Goal: Information Seeking & Learning: Learn about a topic

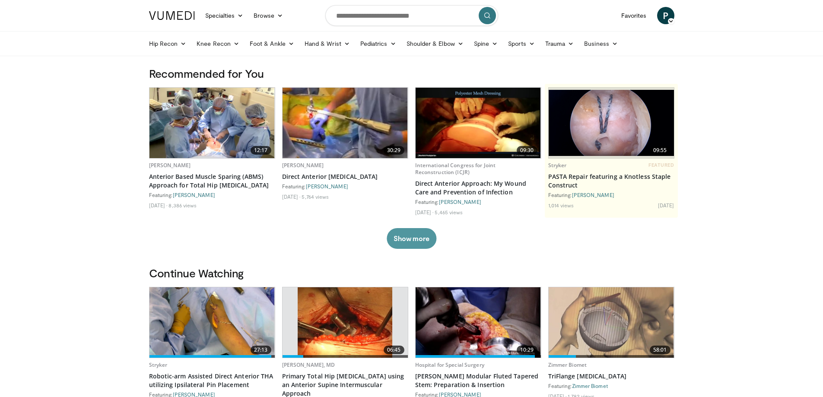
click at [419, 238] on button "Show more" at bounding box center [412, 238] width 50 height 21
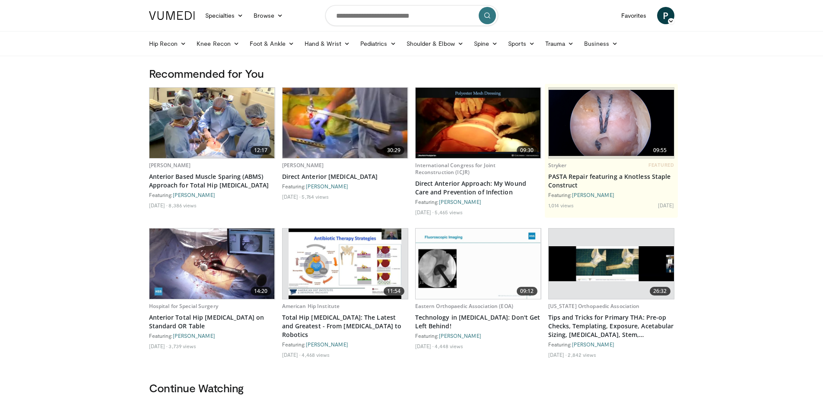
drag, startPoint x: 133, startPoint y: 250, endPoint x: 131, endPoint y: 116, distance: 134.4
click at [255, 81] on div "Recommended for You 12:17 Tim Keating Anterior Based Muscle Sparing (ABMS) Appr…" at bounding box center [412, 224] width 536 height 315
drag, startPoint x: 265, startPoint y: 77, endPoint x: 139, endPoint y: 66, distance: 126.6
click at [148, 67] on div "Recommended for You 12:17 Tim Keating Anterior Based Muscle Sparing (ABMS) Appr…" at bounding box center [412, 224] width 536 height 315
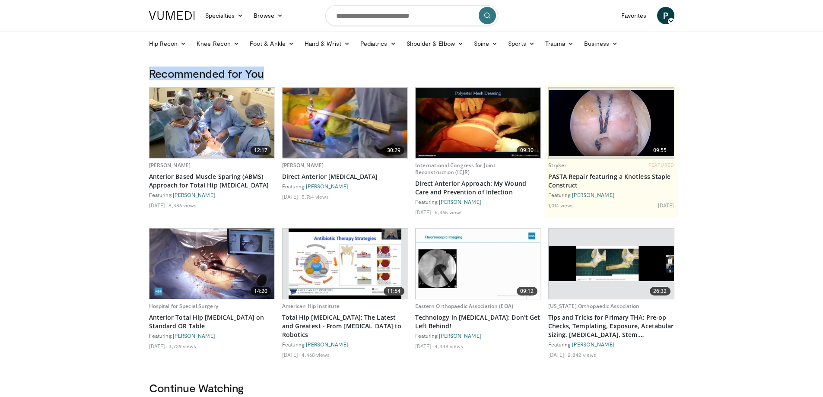
drag, startPoint x: 149, startPoint y: 73, endPoint x: 265, endPoint y: 79, distance: 116.4
click at [265, 79] on h3 "Recommended for You" at bounding box center [412, 74] width 526 height 14
click at [265, 74] on h3 "Recommended for You" at bounding box center [412, 74] width 526 height 14
drag, startPoint x: 287, startPoint y: 73, endPoint x: 134, endPoint y: 76, distance: 152.6
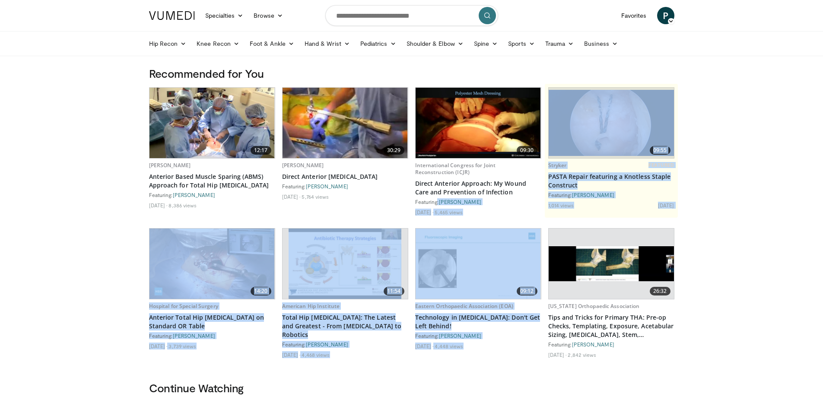
drag, startPoint x: 683, startPoint y: 217, endPoint x: 417, endPoint y: 202, distance: 266.6
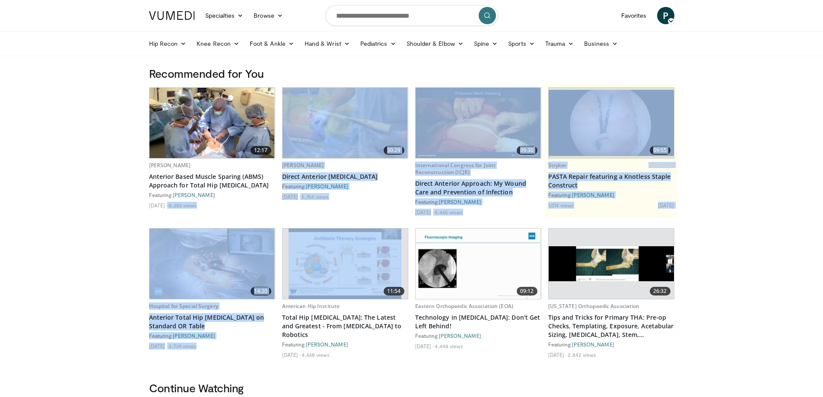
drag, startPoint x: 159, startPoint y: 213, endPoint x: 406, endPoint y: 235, distance: 247.3
click at [401, 235] on div "12:17 Tim Keating Anterior Based Muscle Sparing (ABMS) Approach for Total Hip A…" at bounding box center [412, 225] width 526 height 277
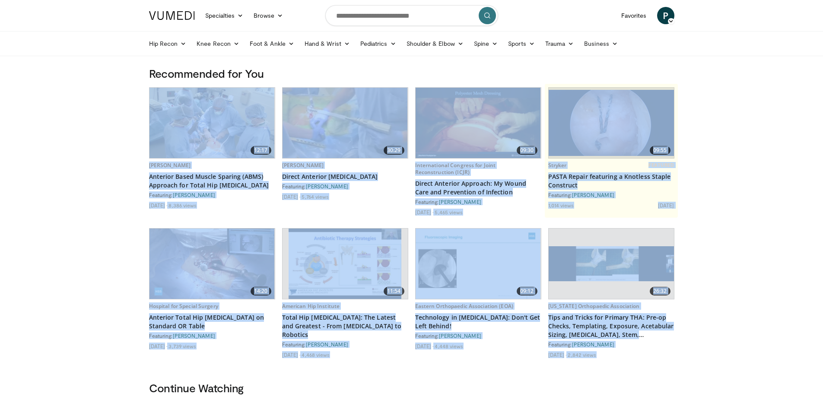
drag, startPoint x: 701, startPoint y: 360, endPoint x: 142, endPoint y: 109, distance: 612.9
drag, startPoint x: 116, startPoint y: 115, endPoint x: 708, endPoint y: 335, distance: 632.2
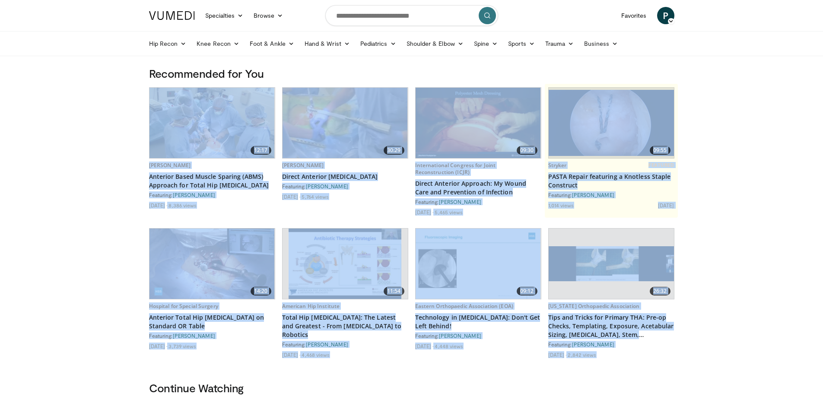
drag, startPoint x: 659, startPoint y: 363, endPoint x: 156, endPoint y: 115, distance: 560.4
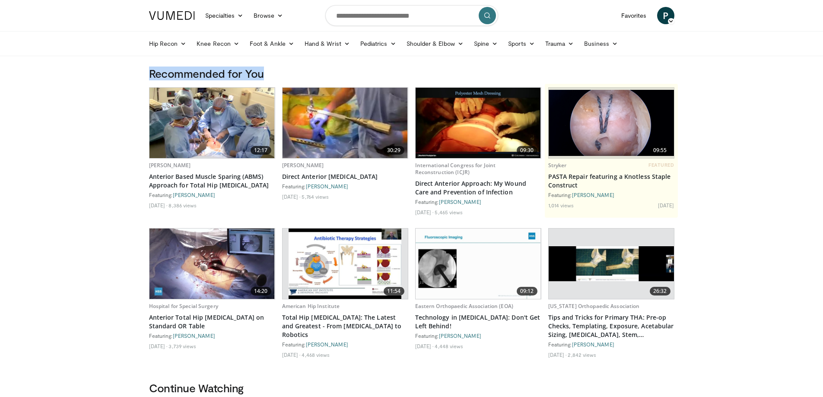
drag, startPoint x: 265, startPoint y: 72, endPoint x: 144, endPoint y: 71, distance: 121.0
click at [144, 71] on div "Recommended for You 12:17 Tim Keating Anterior Based Muscle Sparing (ABMS) Appr…" at bounding box center [412, 224] width 536 height 315
click at [147, 71] on div "Recommended for You 12:17 Tim Keating Anterior Based Muscle Sparing (ABMS) Appr…" at bounding box center [412, 224] width 536 height 315
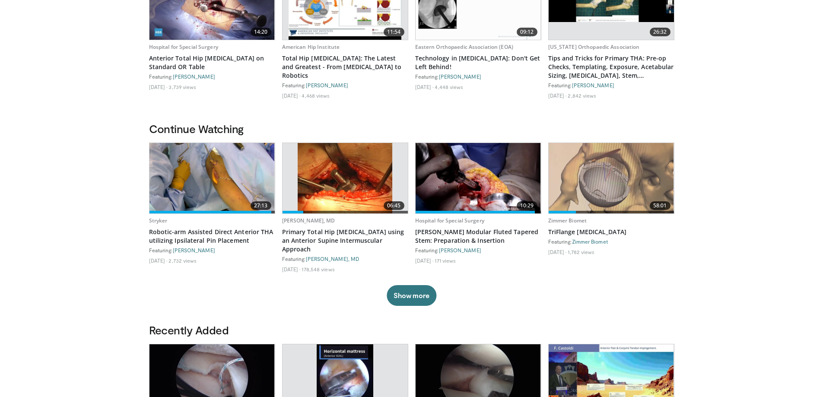
scroll to position [303, 0]
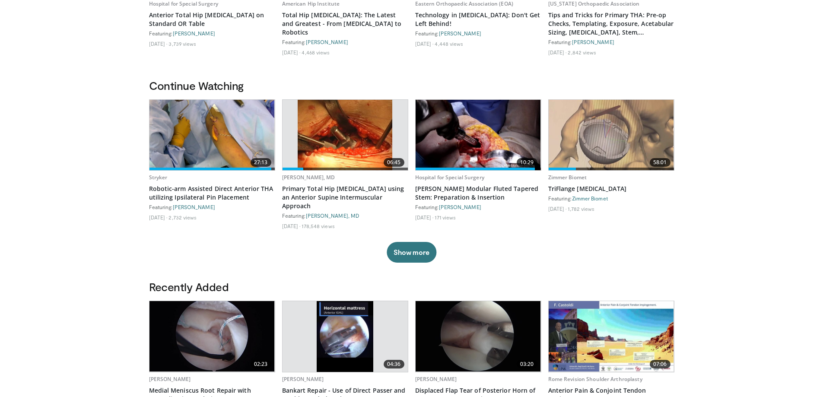
drag, startPoint x: 599, startPoint y: 172, endPoint x: 627, endPoint y: 223, distance: 57.5
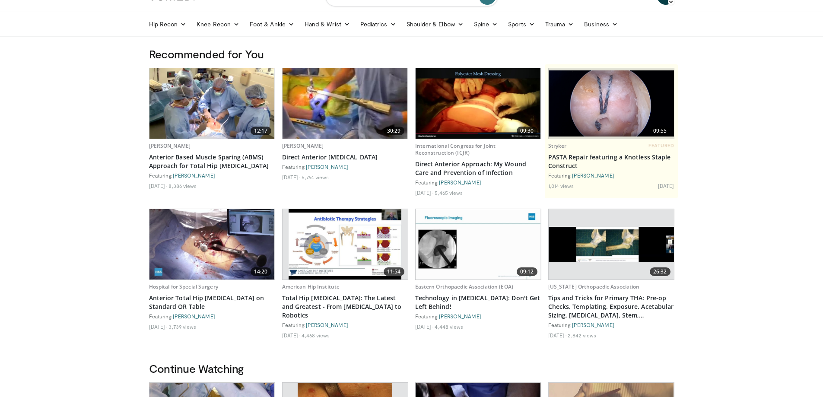
scroll to position [0, 0]
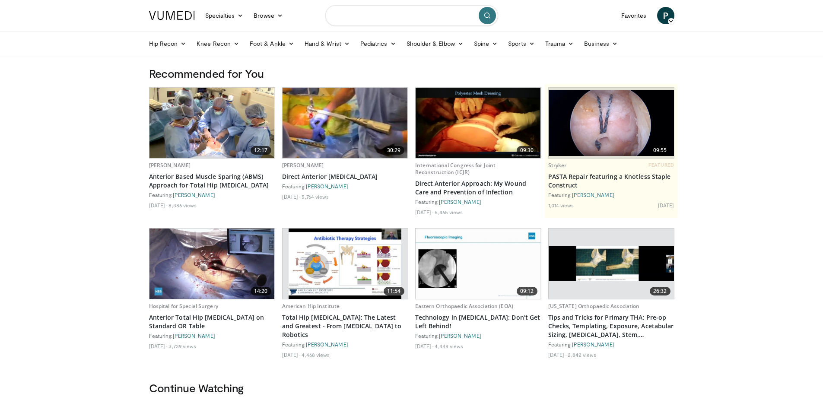
click at [339, 15] on input "Search topics, interventions" at bounding box center [411, 15] width 173 height 21
type input "**********"
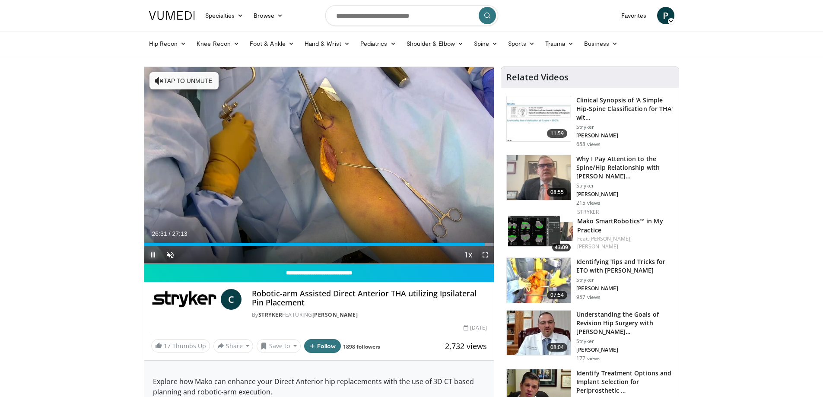
click at [152, 257] on span "Video Player" at bounding box center [152, 254] width 17 height 17
drag, startPoint x: 221, startPoint y: 56, endPoint x: 119, endPoint y: 35, distance: 104.3
drag, startPoint x: 122, startPoint y: 8, endPoint x: 490, endPoint y: 34, distance: 368.8
click at [455, 25] on header "Specialties Adult & Family Medicine Allergy, [MEDICAL_DATA], Immunology Anesthe…" at bounding box center [411, 28] width 823 height 56
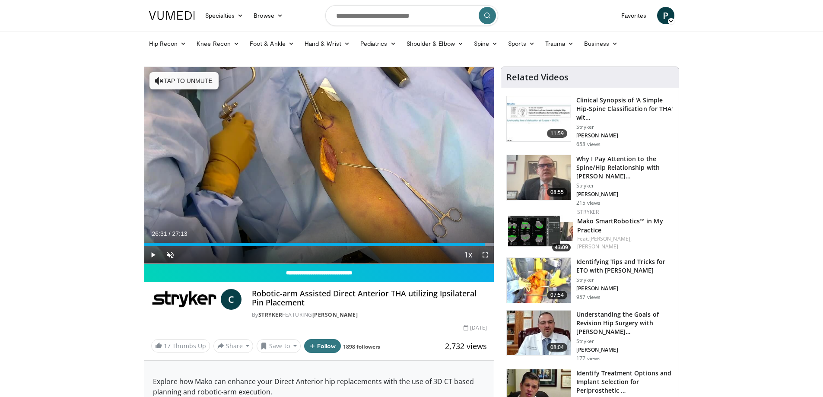
drag, startPoint x: 691, startPoint y: 40, endPoint x: 146, endPoint y: 19, distance: 545.5
click at [146, 19] on header "Specialties Adult & Family Medicine Allergy, [MEDICAL_DATA], Immunology Anesthe…" at bounding box center [411, 28] width 823 height 56
click at [128, 19] on header "Specialties Adult & Family Medicine Allergy, [MEDICAL_DATA], Immunology Anesthe…" at bounding box center [411, 28] width 823 height 56
drag, startPoint x: 131, startPoint y: 16, endPoint x: 543, endPoint y: 50, distance: 413.3
click at [542, 50] on header "Specialties Adult & Family Medicine Allergy, [MEDICAL_DATA], Immunology Anesthe…" at bounding box center [411, 28] width 823 height 56
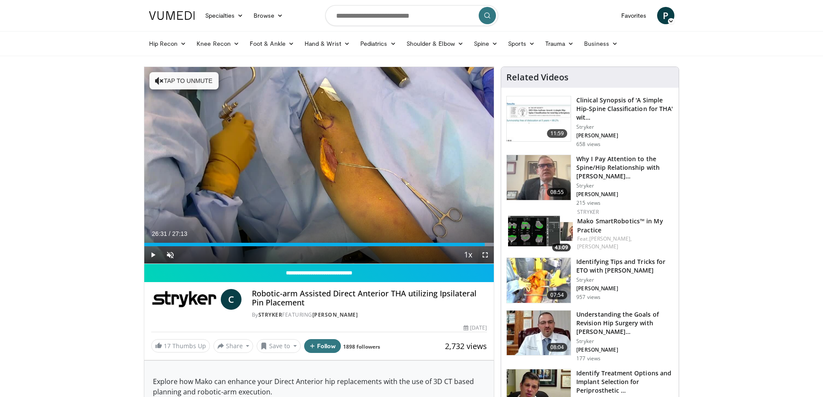
drag, startPoint x: 679, startPoint y: 50, endPoint x: 138, endPoint y: 14, distance: 541.9
click at [138, 14] on header "Specialties Adult & Family Medicine Allergy, [MEDICAL_DATA], Immunology Anesthe…" at bounding box center [411, 28] width 823 height 56
click at [126, 17] on header "Specialties Adult & Family Medicine Allergy, [MEDICAL_DATA], Immunology Anesthe…" at bounding box center [411, 28] width 823 height 56
drag, startPoint x: 394, startPoint y: 242, endPoint x: 166, endPoint y: 243, distance: 228.6
click at [168, 243] on div "Loaded : 0.00% 02:35 02:29" at bounding box center [319, 244] width 350 height 3
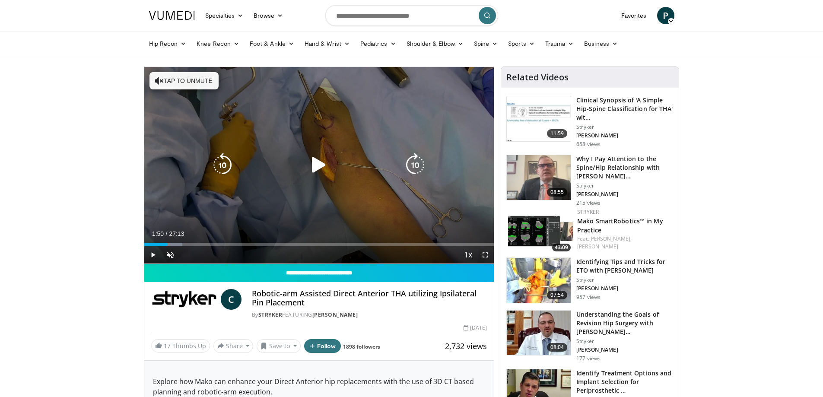
click at [306, 118] on div "10 seconds Tap to unmute" at bounding box center [319, 165] width 350 height 197
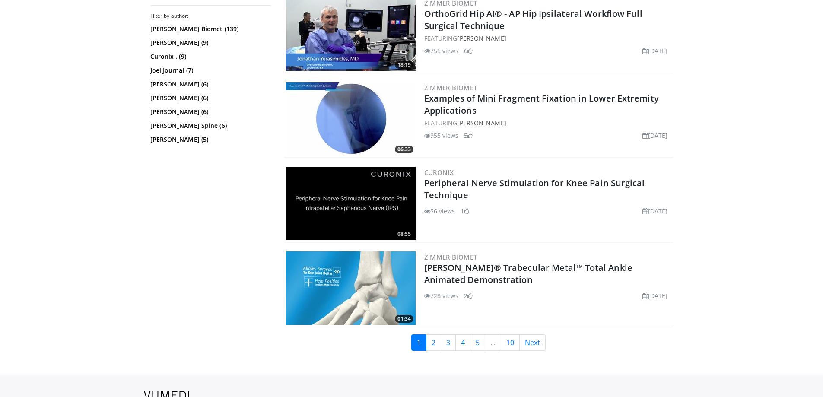
scroll to position [2010, 0]
